Goal: Information Seeking & Learning: Learn about a topic

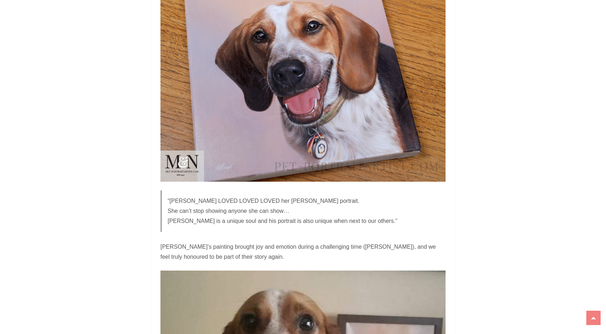
scroll to position [1145, 0]
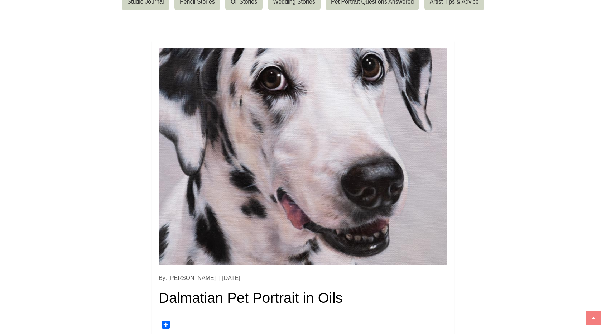
scroll to position [107, 0]
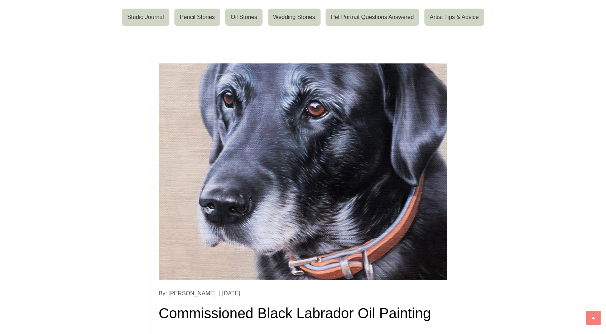
scroll to position [143, 0]
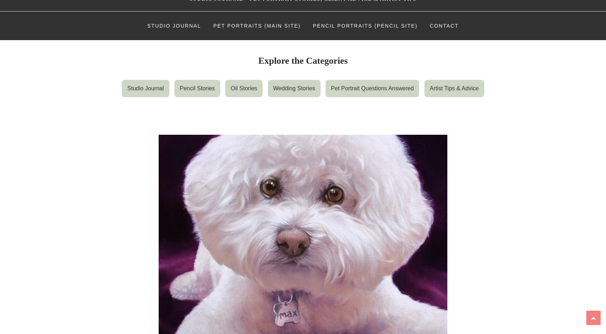
scroll to position [107, 0]
